Goal: Information Seeking & Learning: Learn about a topic

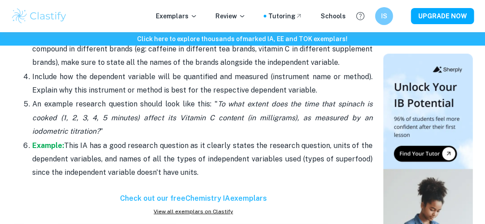
scroll to position [899, 0]
click at [47, 146] on strong "Example:" at bounding box center [48, 145] width 32 height 9
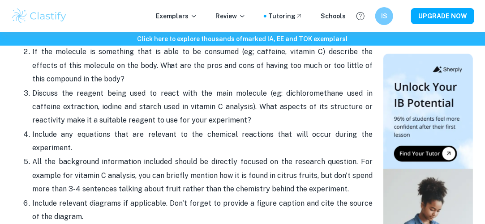
scroll to position [1252, 0]
click at [165, 136] on p "Include any equations that are relevant to the chemical reactions that will occ…" at bounding box center [202, 141] width 340 height 27
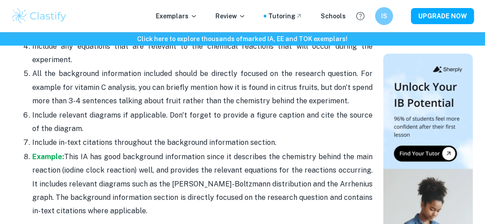
scroll to position [1342, 0]
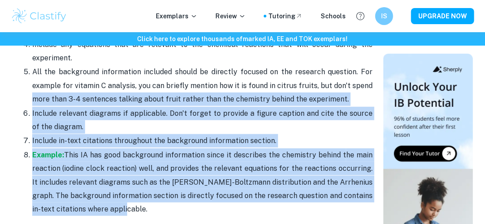
drag, startPoint x: 120, startPoint y: 206, endPoint x: 19, endPoint y: 91, distance: 153.6
click at [19, 91] on ol "Describe the structure of the main molecule being analyzed. Talk about what pro…" at bounding box center [193, 71] width 358 height 289
click at [156, 101] on p "All the background information included should be directly focused on the resea…" at bounding box center [202, 85] width 340 height 41
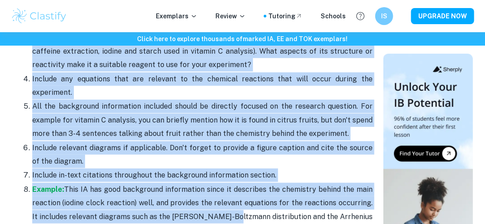
scroll to position [1309, 0]
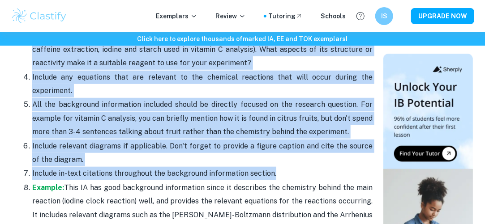
drag, startPoint x: 34, startPoint y: 90, endPoint x: 273, endPoint y: 171, distance: 252.6
click at [273, 171] on ol "Describe the structure of the main molecule being analyzed. Talk about what pro…" at bounding box center [193, 104] width 358 height 289
copy ol "Loremips dol sitametco ad eli sedd eiusmodt incid utlabore. Etdo magna aliq eni…"
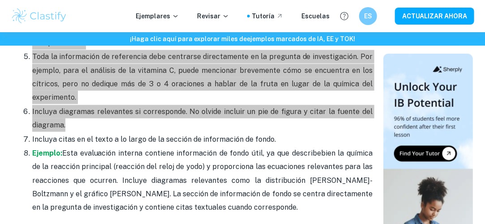
scroll to position [1451, 0]
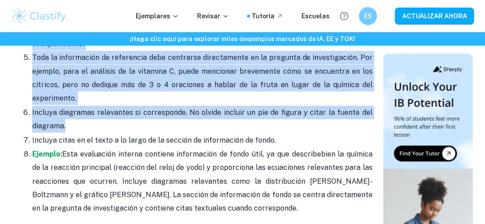
click at [322, 110] on p "Incluya diagramas relevantes si corresponde. No olvide incluir un pie de figura…" at bounding box center [202, 119] width 340 height 27
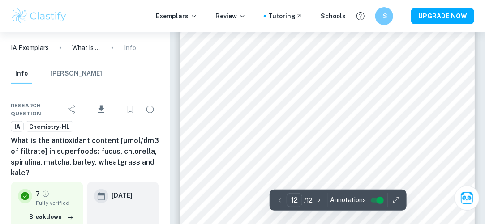
scroll to position [4884, 0]
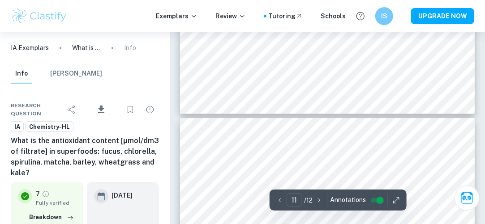
type input "10"
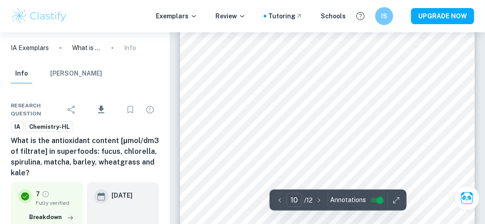
scroll to position [4159, 0]
